Goal: Find specific page/section: Find specific page/section

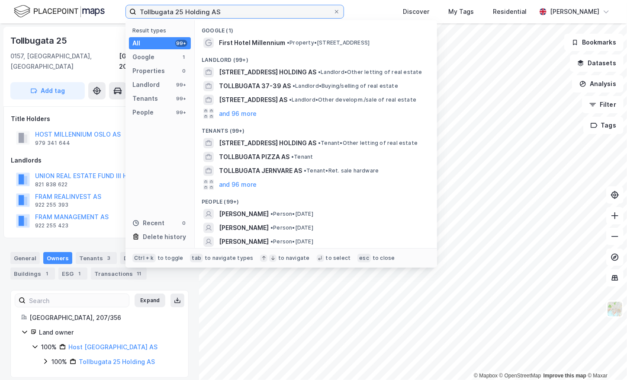
click at [200, 12] on input "Tollbugata 25 Holding AS" at bounding box center [234, 11] width 197 height 13
paste input "Grensen 3"
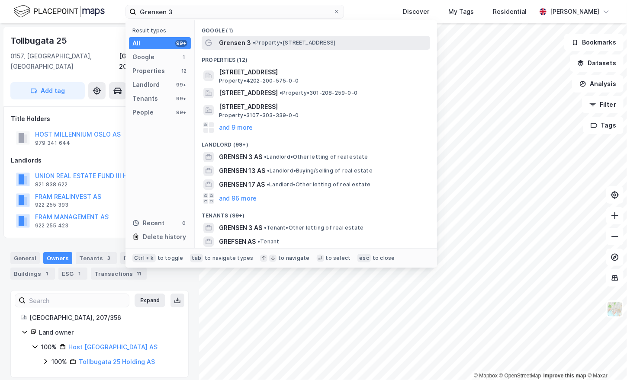
click at [285, 39] on span "• Property • [STREET_ADDRESS]" at bounding box center [294, 42] width 83 height 7
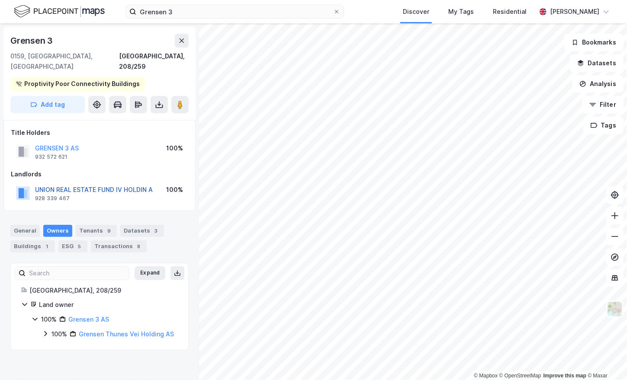
click at [0, 0] on button "UNION REAL ESTATE FUND IV HOLDIN A" at bounding box center [0, 0] width 0 height 0
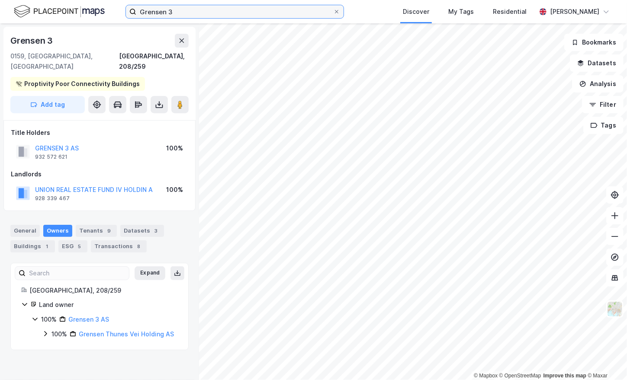
click at [171, 7] on input "Grensen 3" at bounding box center [234, 11] width 197 height 13
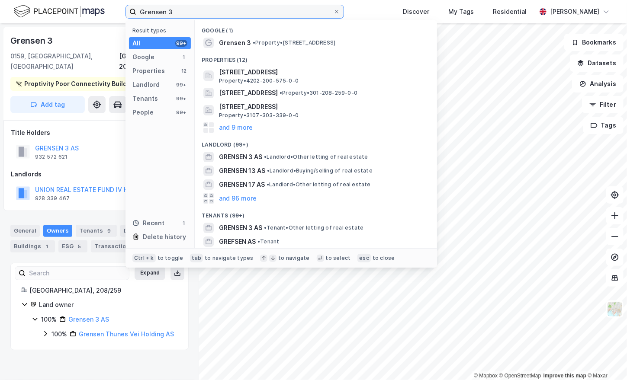
click at [171, 7] on input "Grensen 3" at bounding box center [234, 11] width 197 height 13
paste input "[STREET_ADDRESS]"
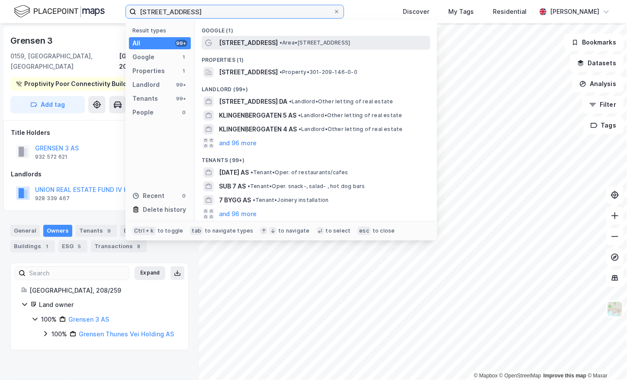
type input "[STREET_ADDRESS]"
click at [289, 40] on span "• Area • [STREET_ADDRESS]" at bounding box center [315, 42] width 71 height 7
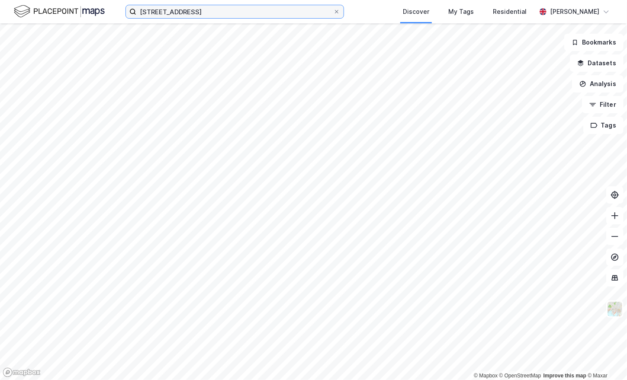
click at [238, 15] on input "[STREET_ADDRESS]" at bounding box center [234, 11] width 197 height 13
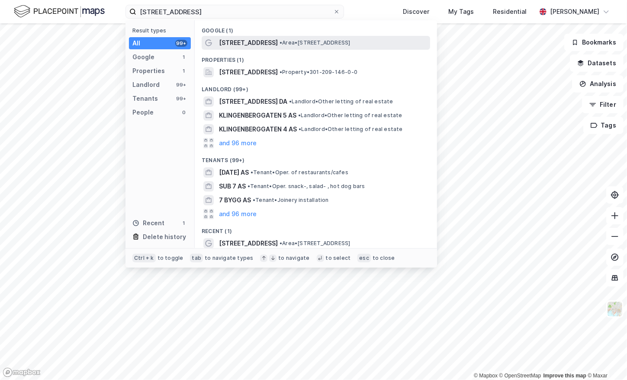
click at [265, 43] on span "[STREET_ADDRESS]" at bounding box center [248, 43] width 59 height 10
